Goal: Check status: Check status

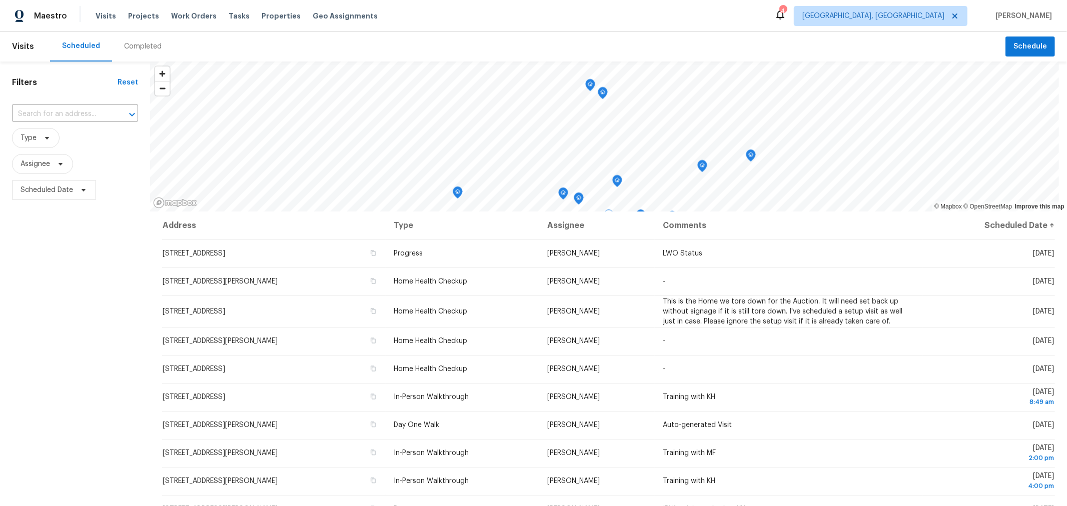
scroll to position [47, 0]
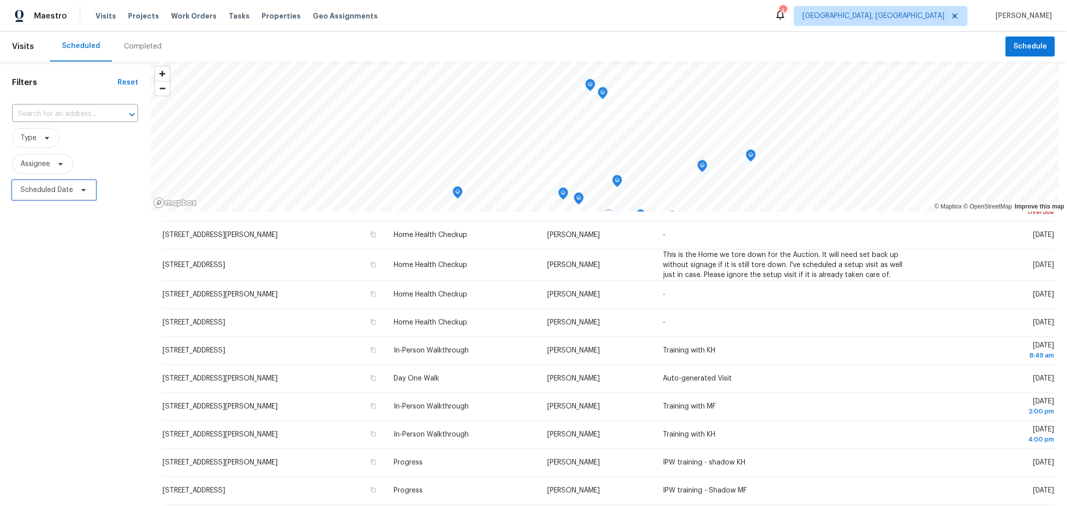
click at [57, 193] on span "Scheduled Date" at bounding box center [47, 190] width 53 height 10
click at [57, 294] on div "Filters Reset ​ Type Assignee Scheduled Date" at bounding box center [75, 339] width 150 height 555
click at [55, 194] on span "Scheduled Date" at bounding box center [47, 190] width 53 height 10
click at [58, 218] on input "text" at bounding box center [67, 224] width 99 height 20
select select "8"
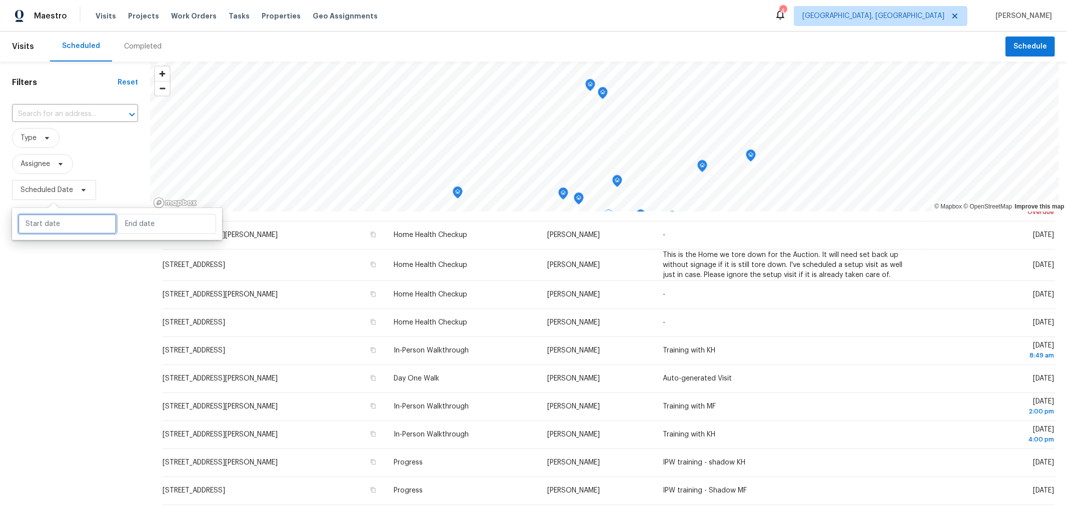
select select "2025"
select select "9"
select select "2025"
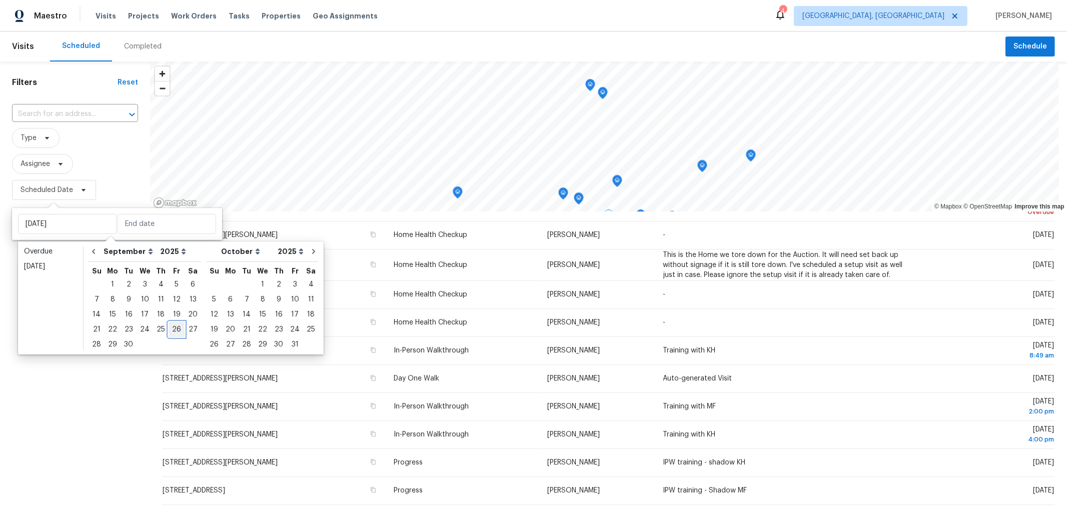
click at [173, 334] on div "26" at bounding box center [177, 330] width 16 height 14
type input "[DATE]"
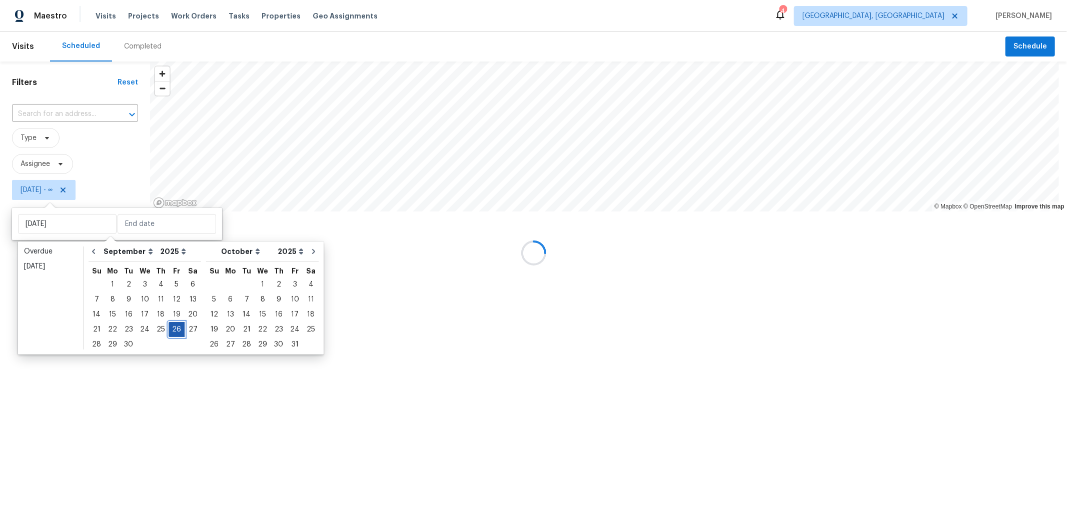
click at [173, 334] on div "26" at bounding box center [177, 330] width 16 height 14
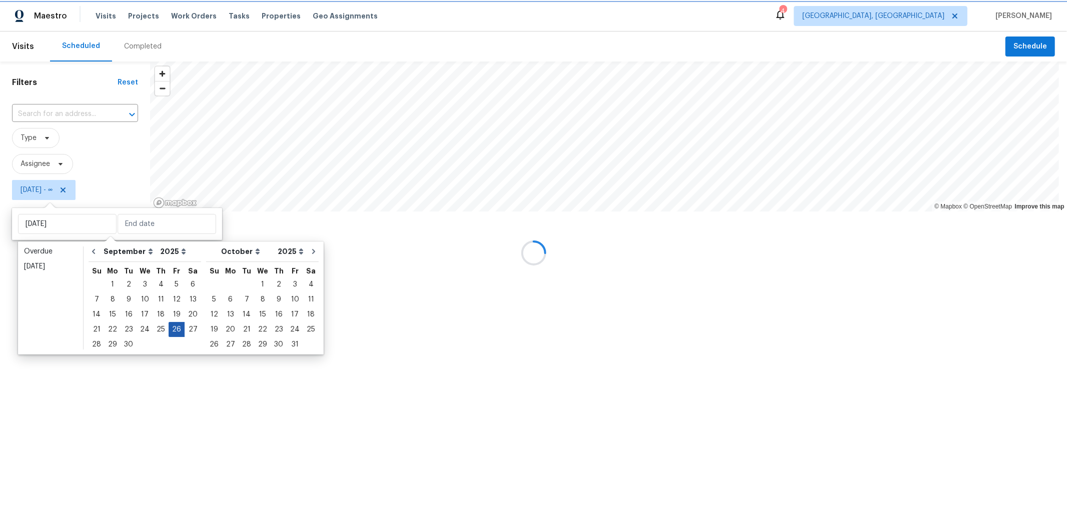
type input "[DATE]"
